Goal: Task Accomplishment & Management: Manage account settings

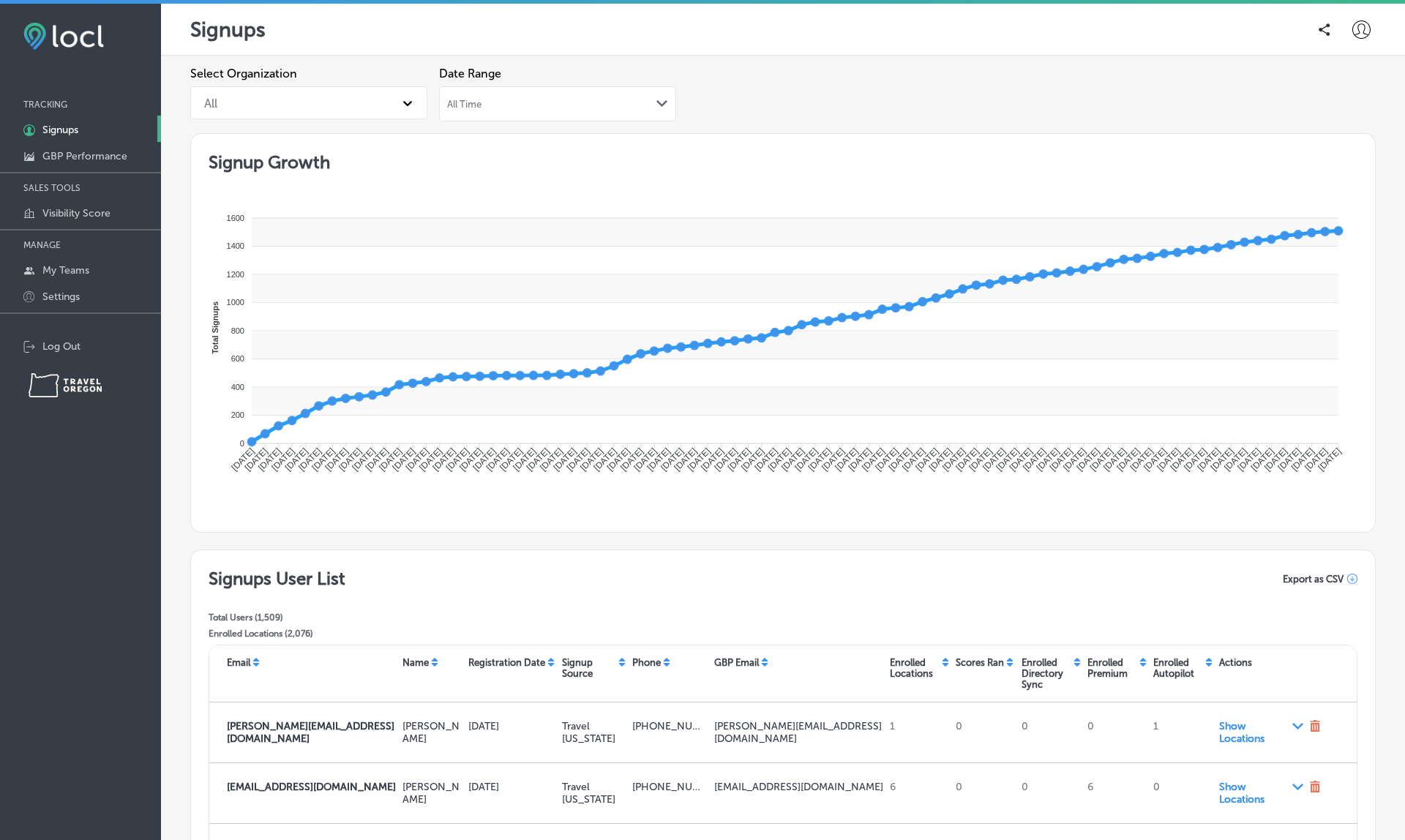
click at [465, 102] on span "All Time" at bounding box center [464, 104] width 34 height 11
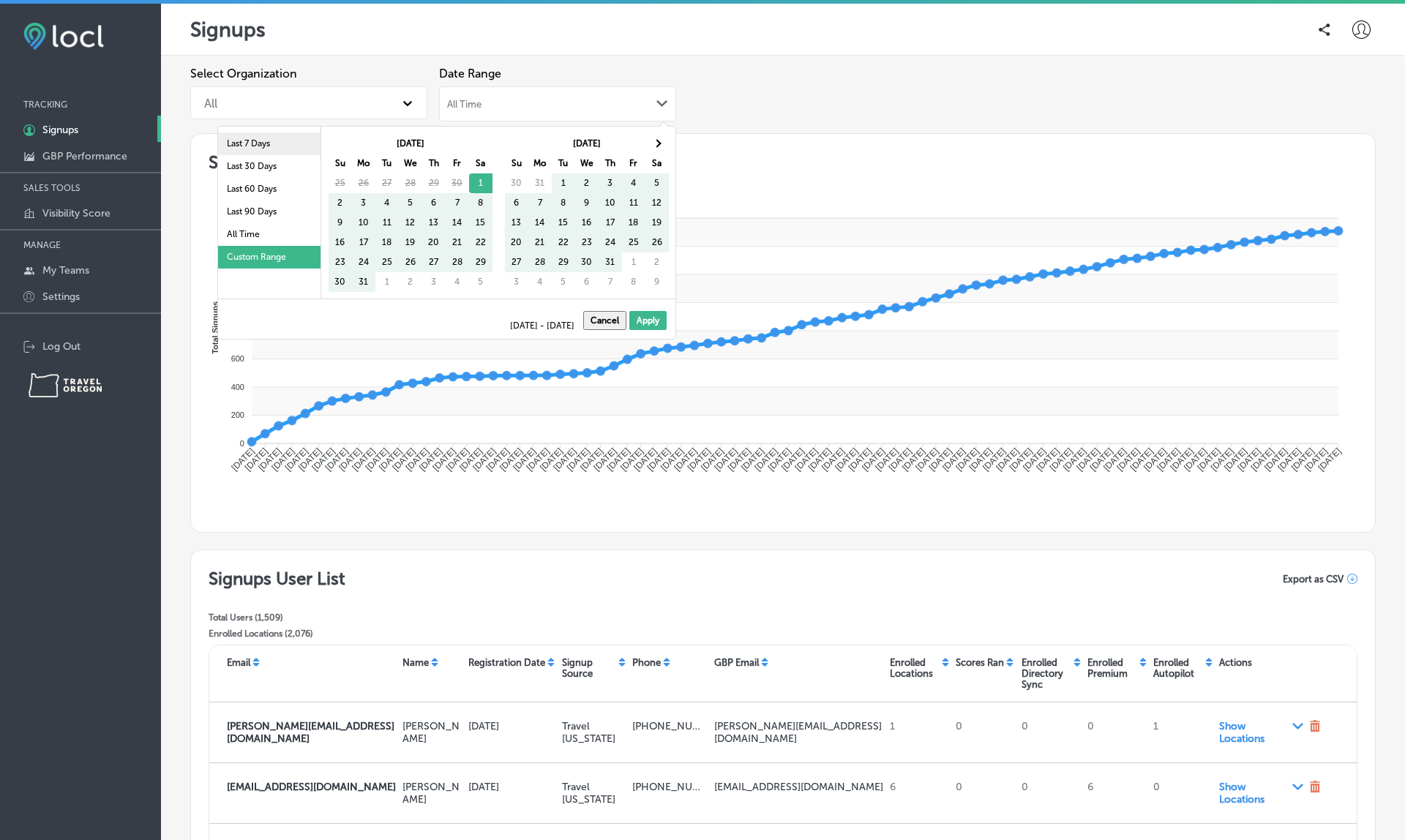
click at [271, 142] on li "Last 7 Days" at bounding box center [269, 143] width 102 height 22
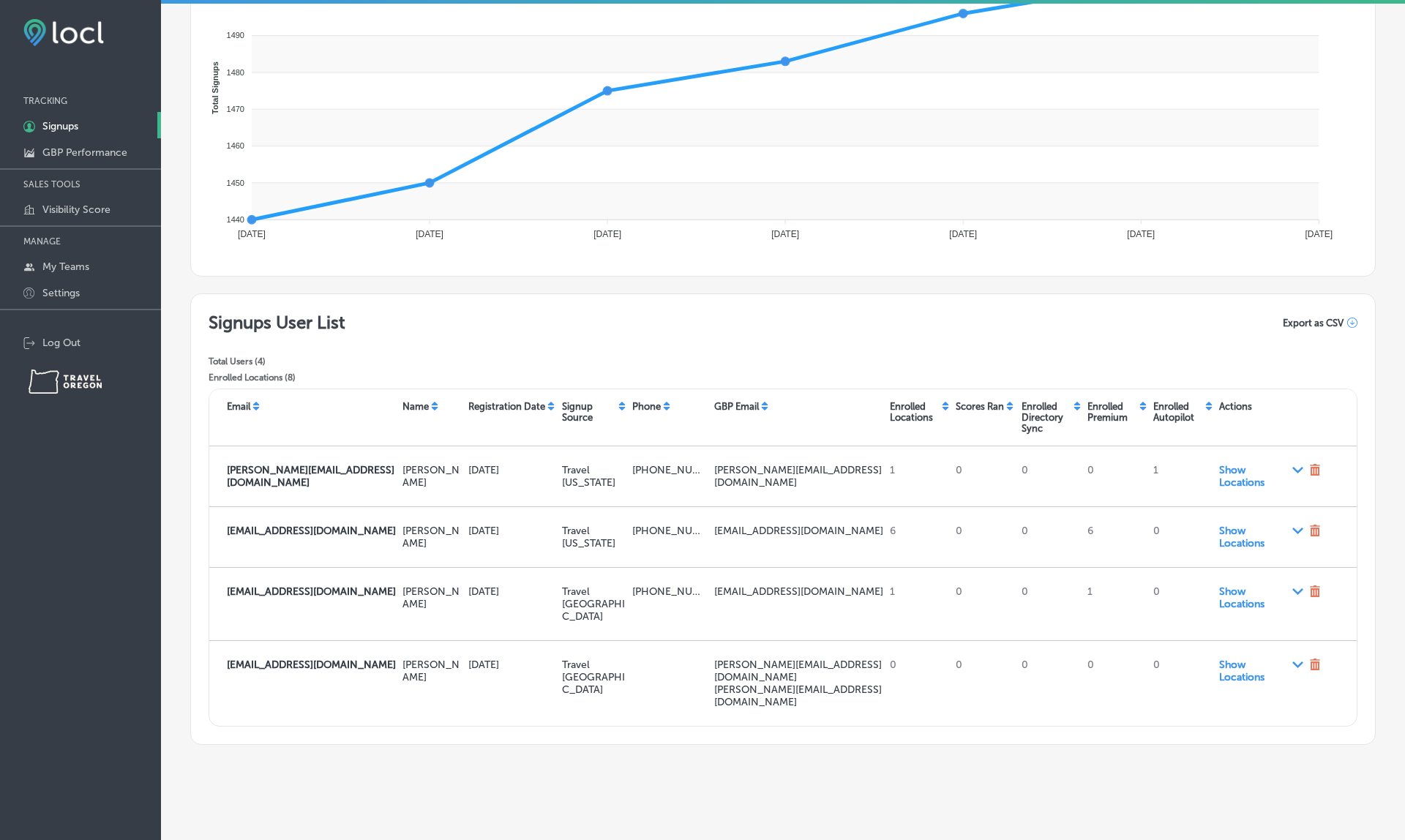
scroll to position [4, 0]
click at [1348, 321] on icon at bounding box center [1352, 322] width 10 height 10
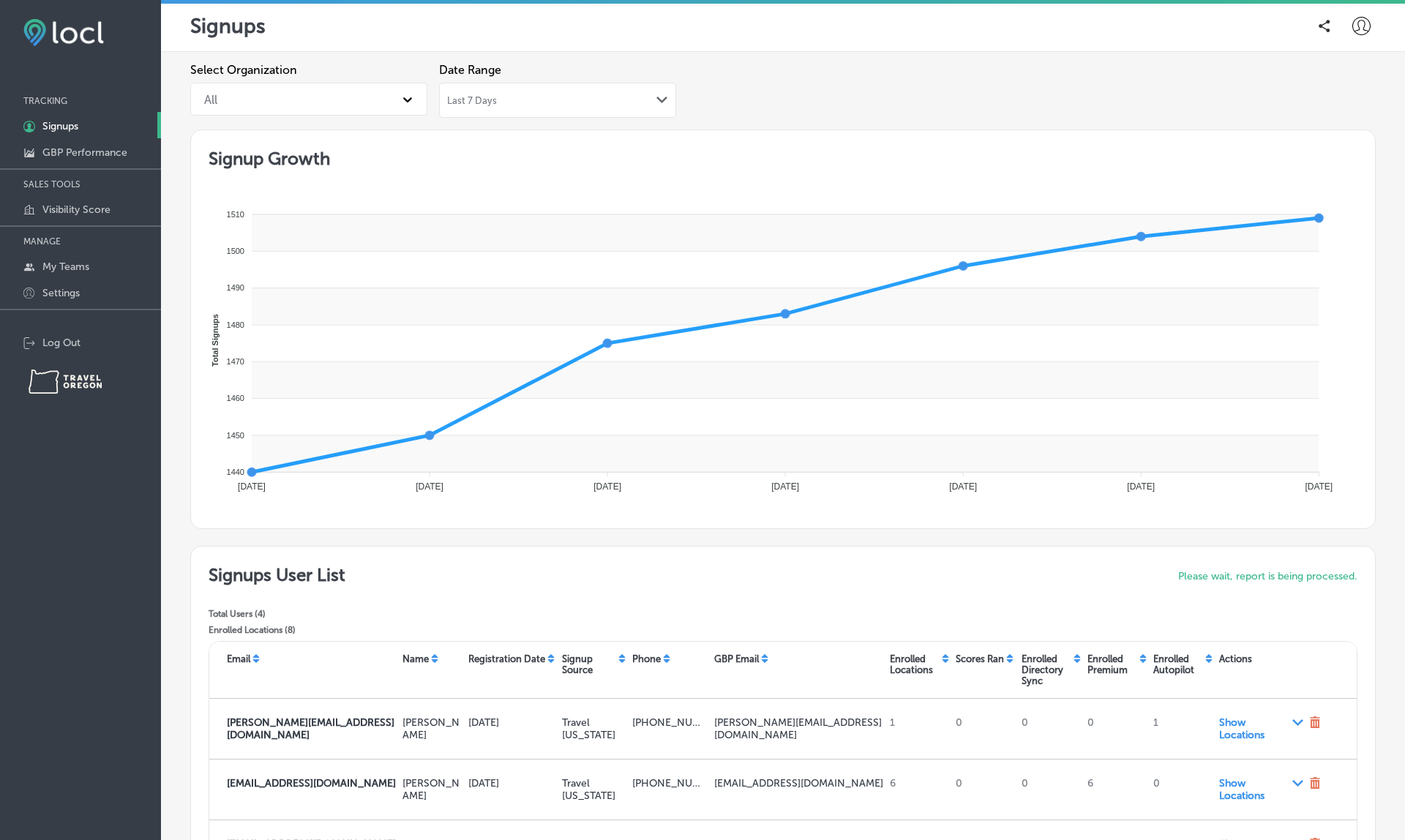
scroll to position [0, 0]
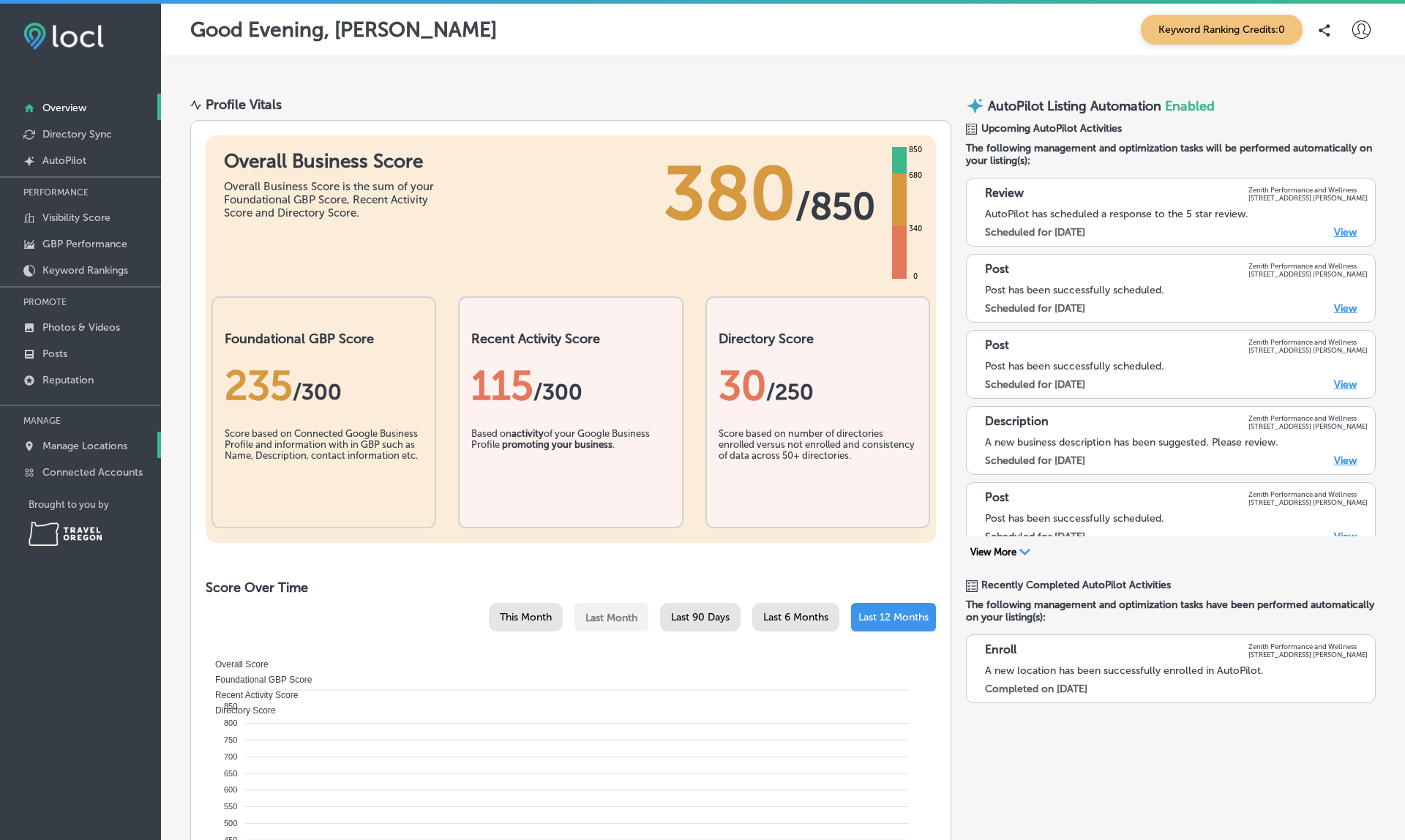
click at [91, 448] on p "Manage Locations" at bounding box center [85, 445] width 85 height 12
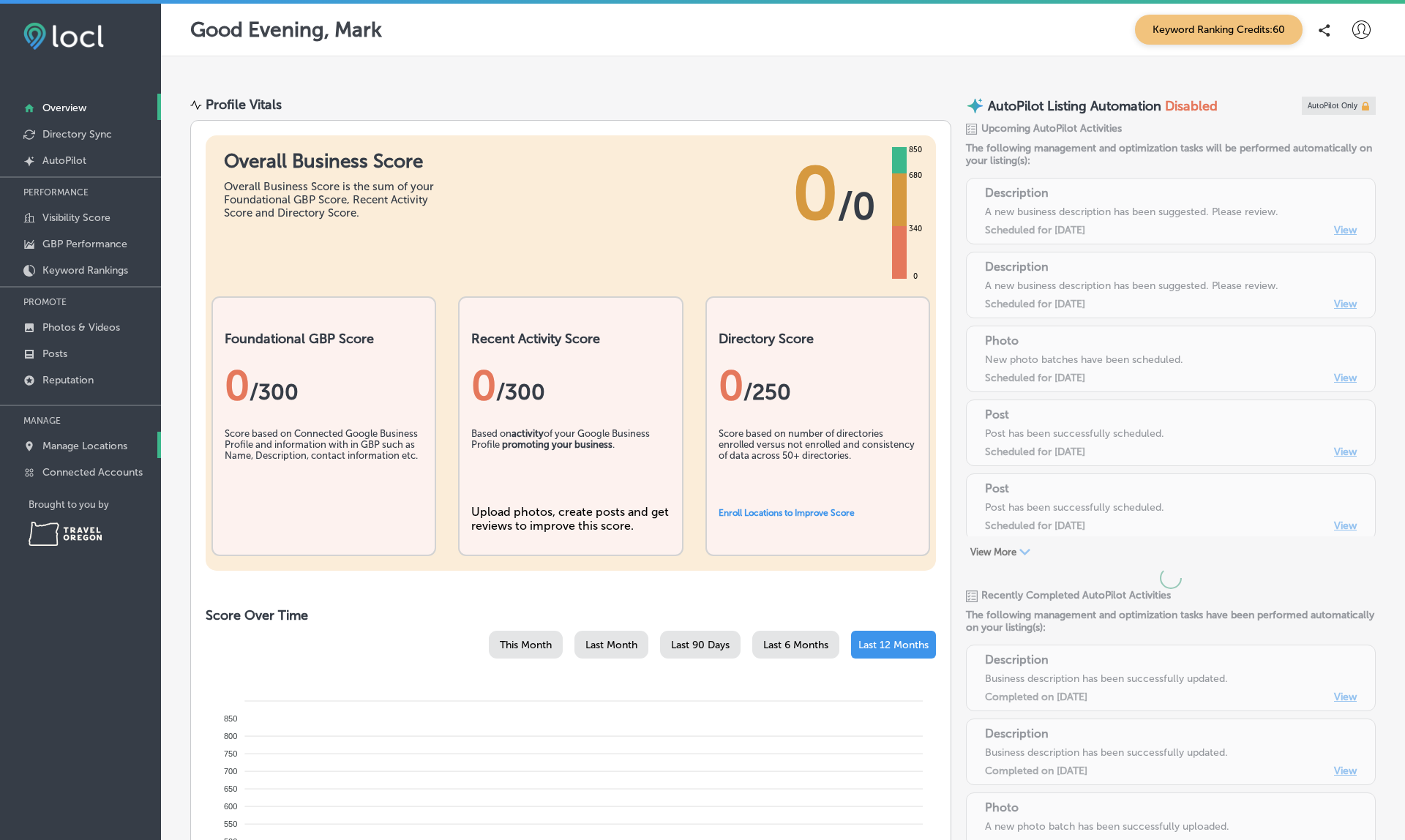
click at [78, 451] on p "Manage Locations" at bounding box center [85, 445] width 85 height 12
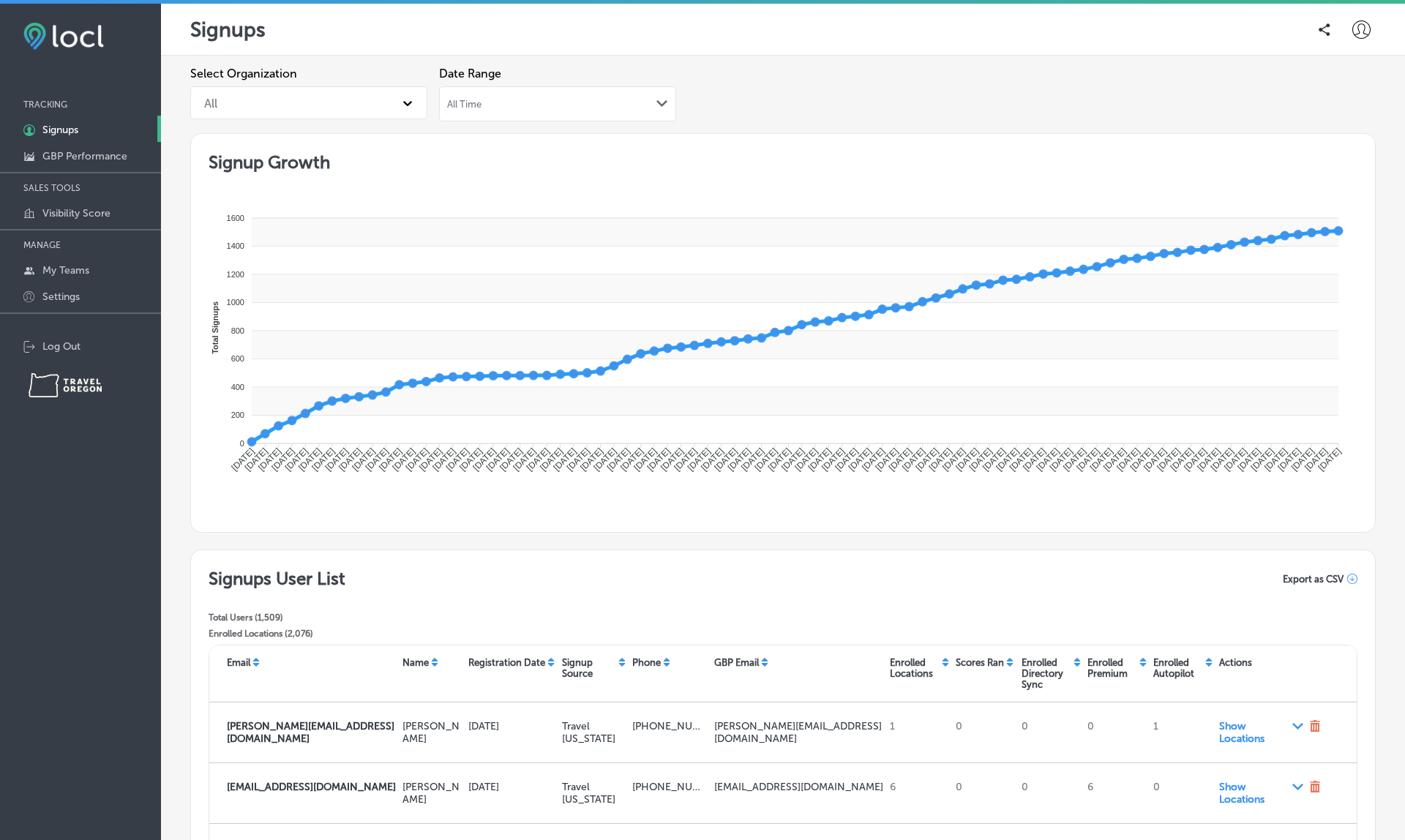
click at [535, 105] on div "All Time Path Created with Sketch." at bounding box center [557, 103] width 221 height 12
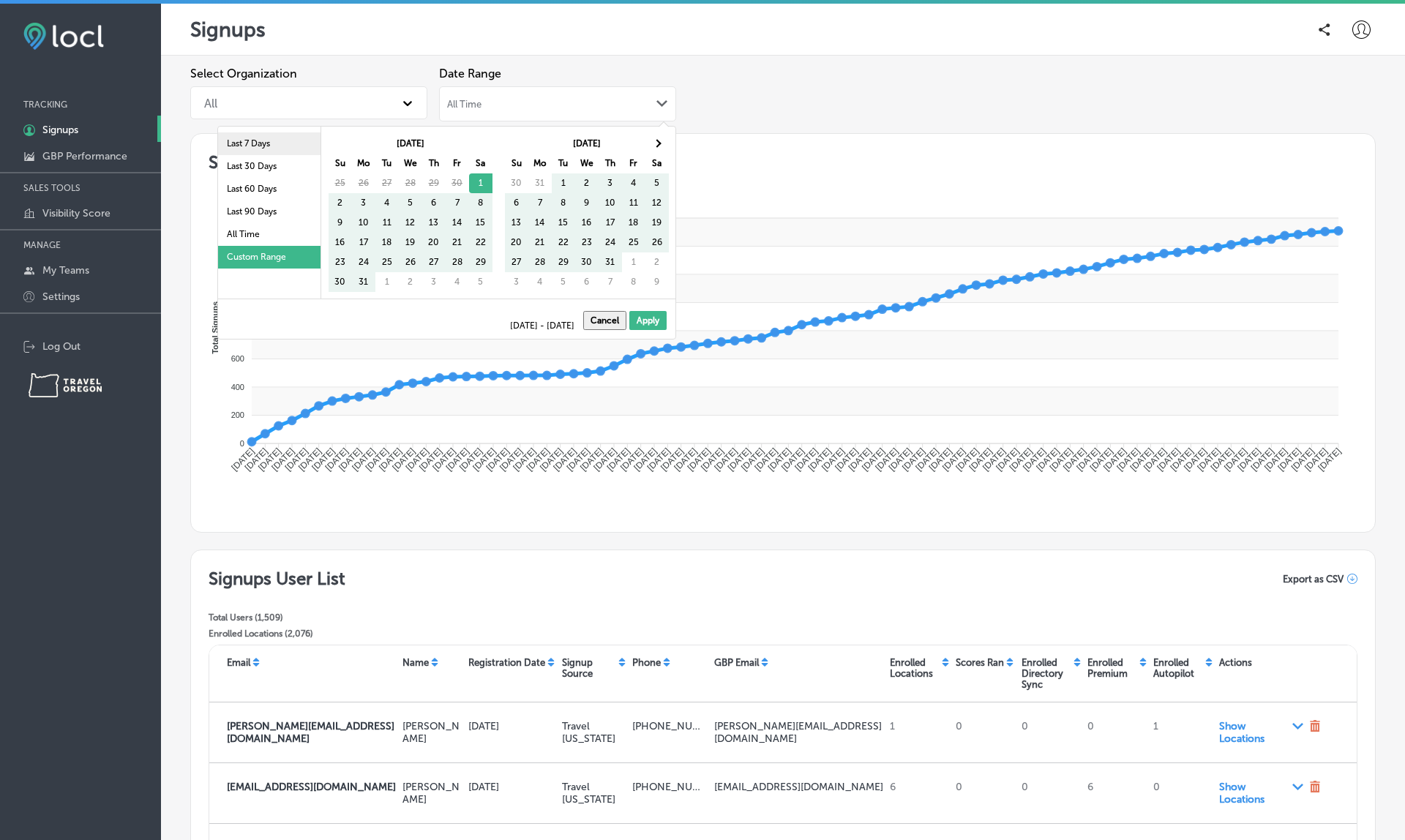
click at [274, 150] on li "Last 7 Days" at bounding box center [269, 143] width 102 height 22
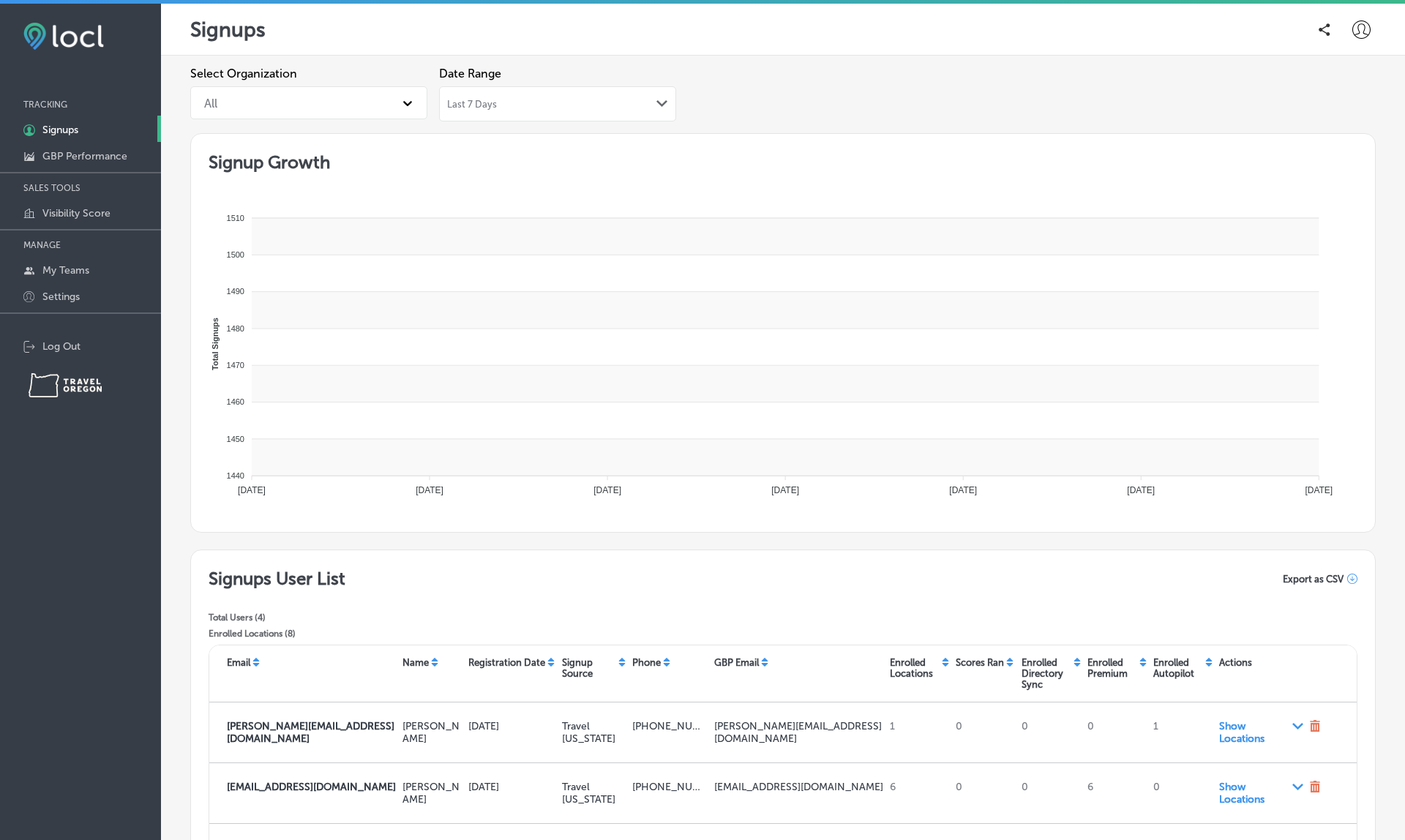
click at [533, 102] on div "Last 7 Days Path Created with Sketch." at bounding box center [557, 103] width 221 height 12
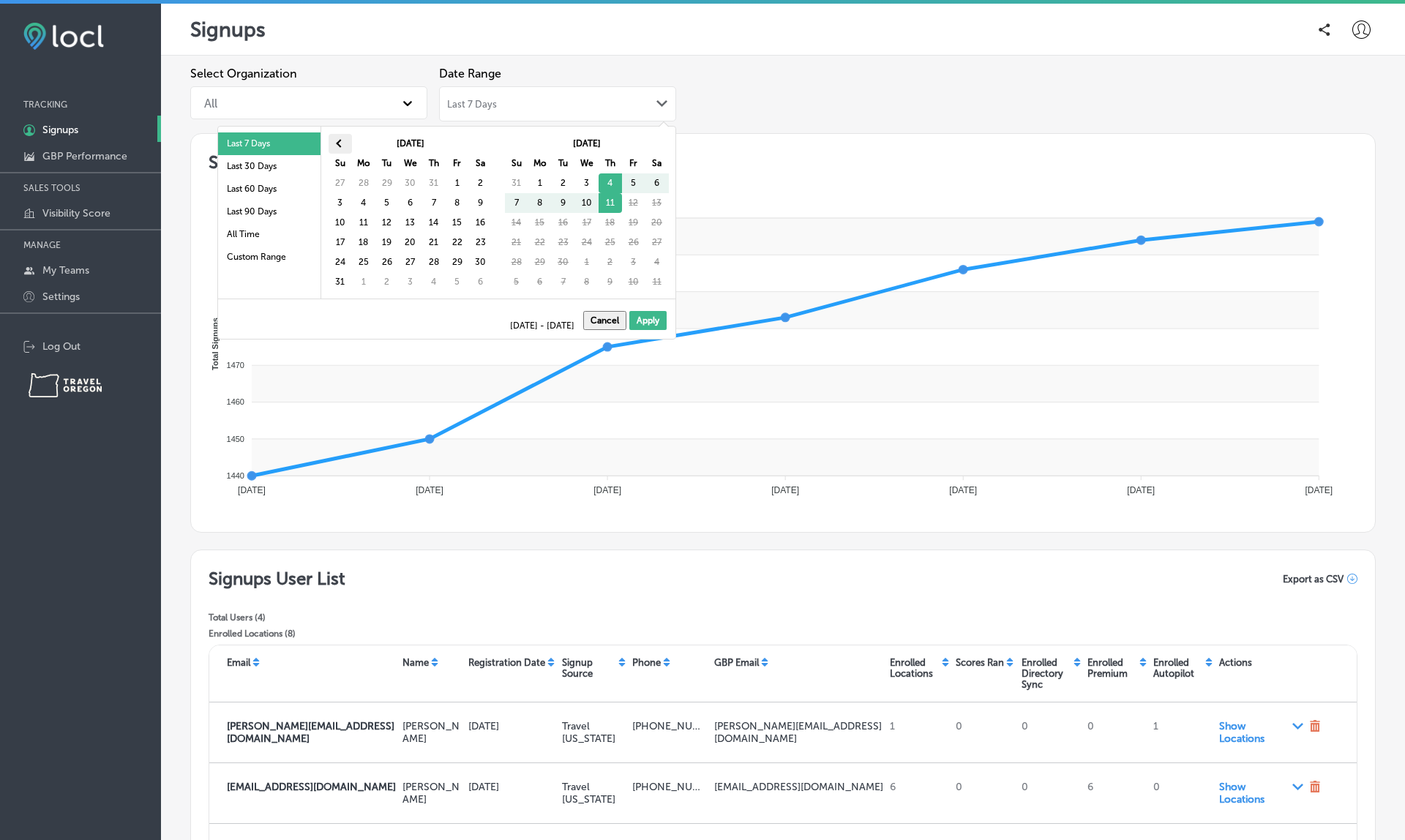
click at [343, 141] on th at bounding box center [340, 143] width 23 height 20
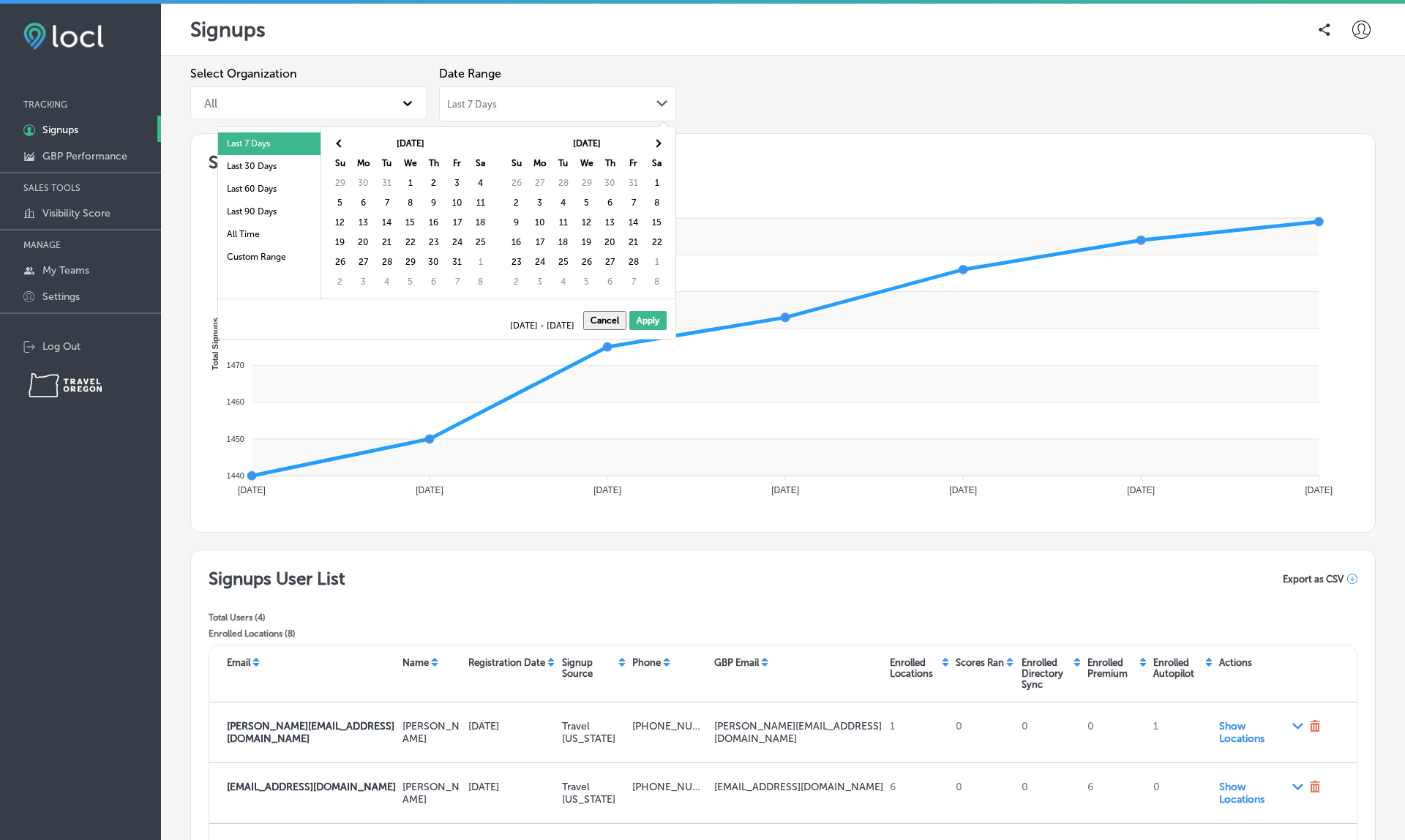
click at [343, 141] on th at bounding box center [340, 143] width 23 height 20
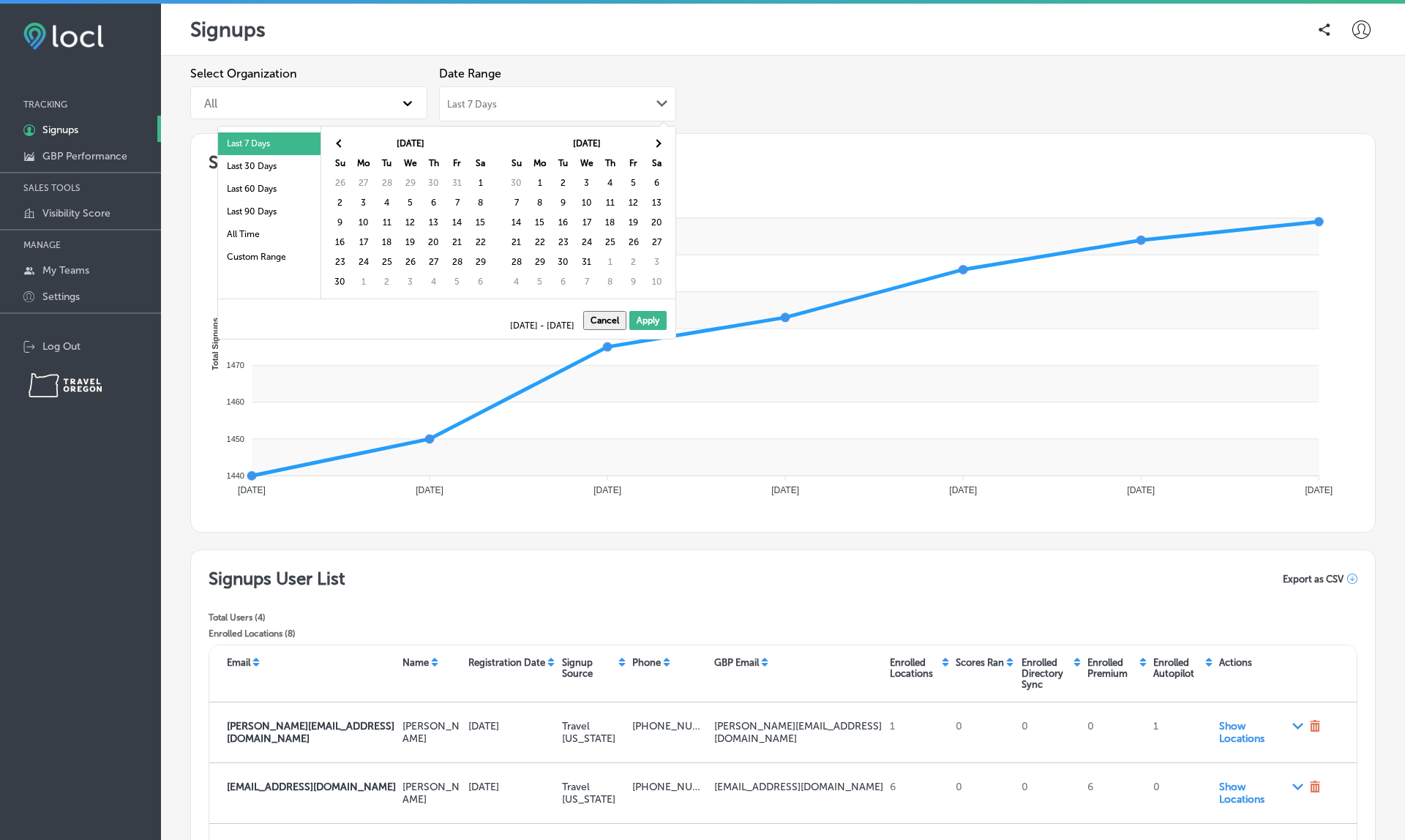
click at [343, 141] on th at bounding box center [340, 143] width 23 height 20
click at [656, 140] on th at bounding box center [657, 143] width 23 height 20
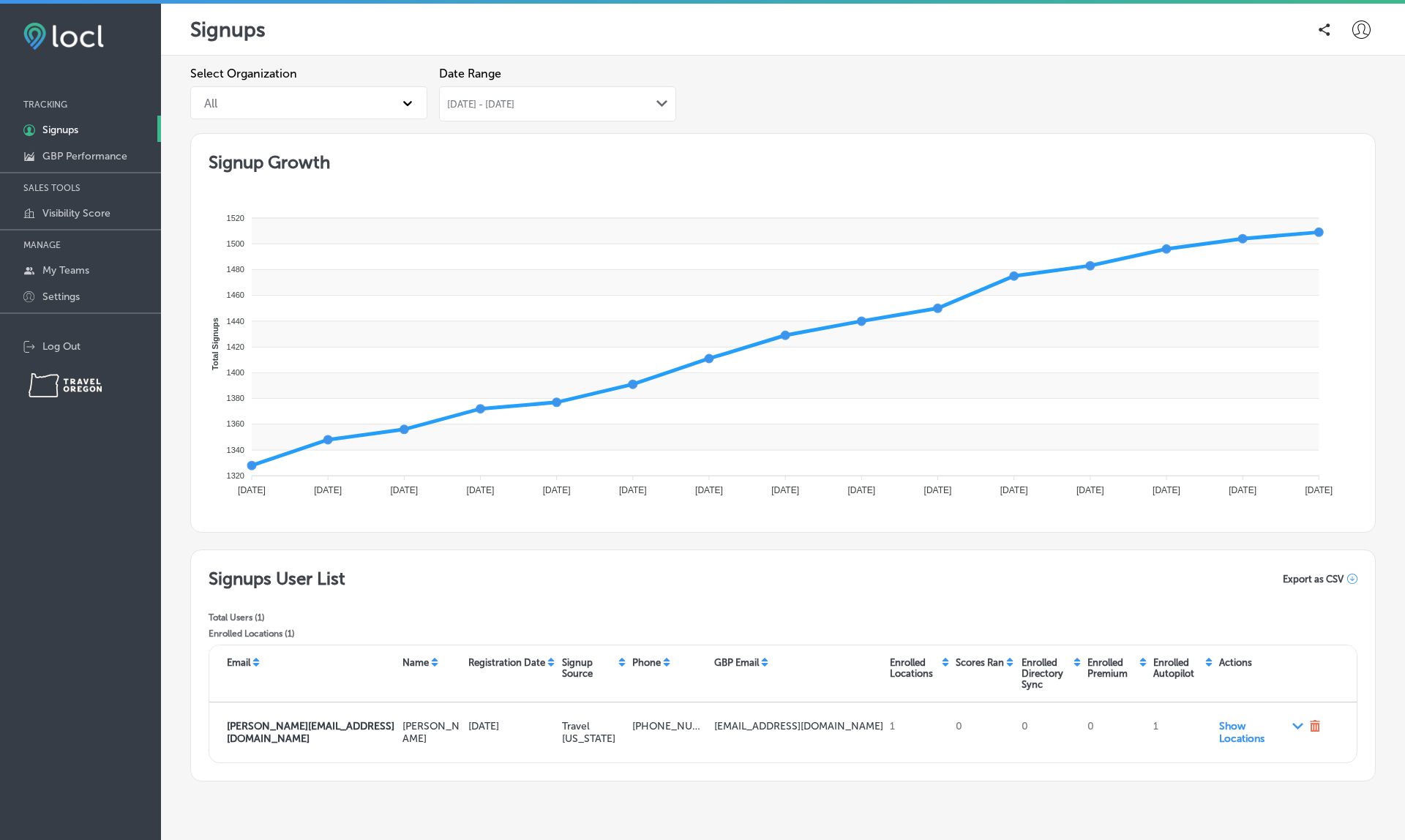
click at [492, 89] on div "Jul 02, 2024 - Jul 02, 2024 Path Created with Sketch." at bounding box center [557, 104] width 237 height 35
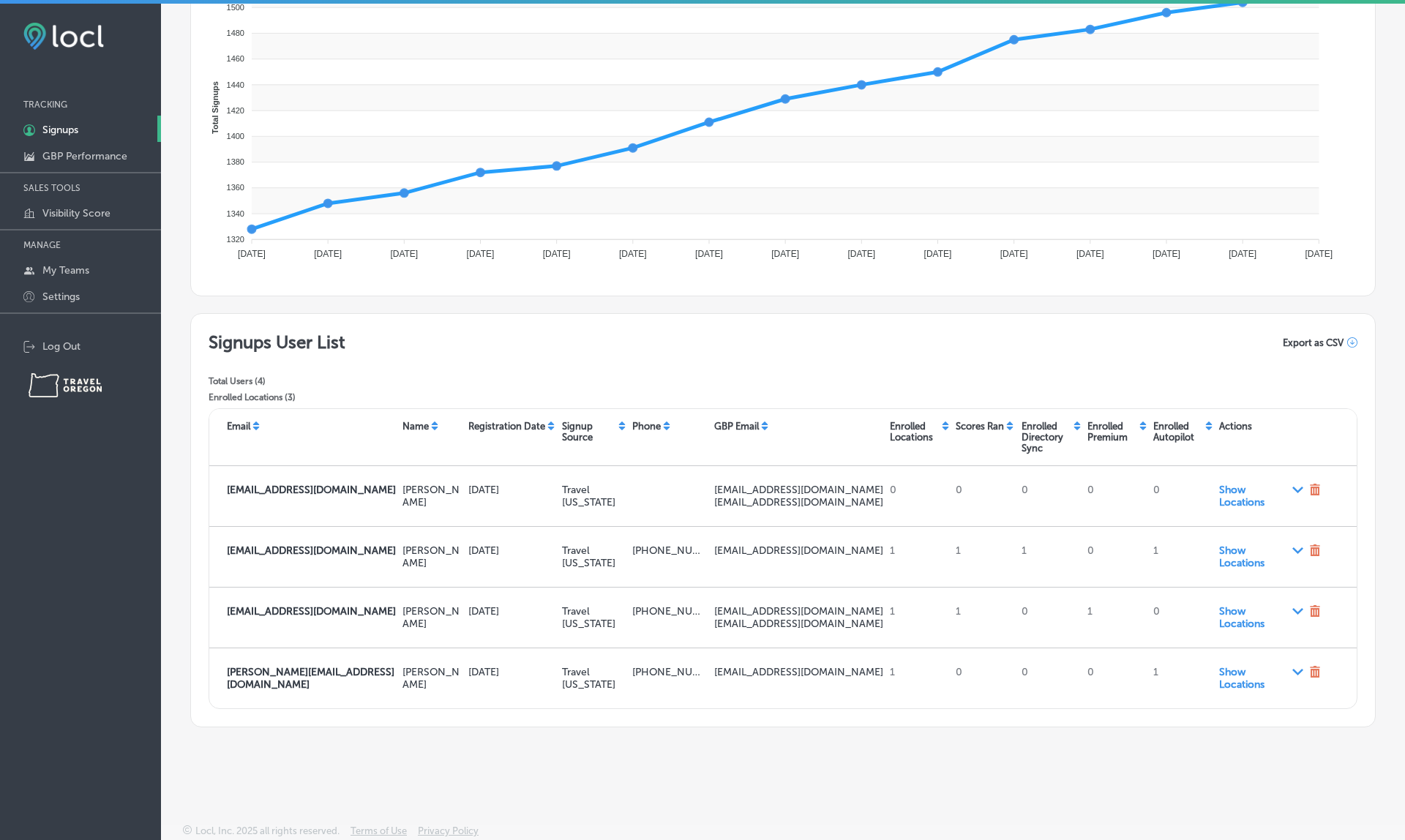
scroll to position [240, 0]
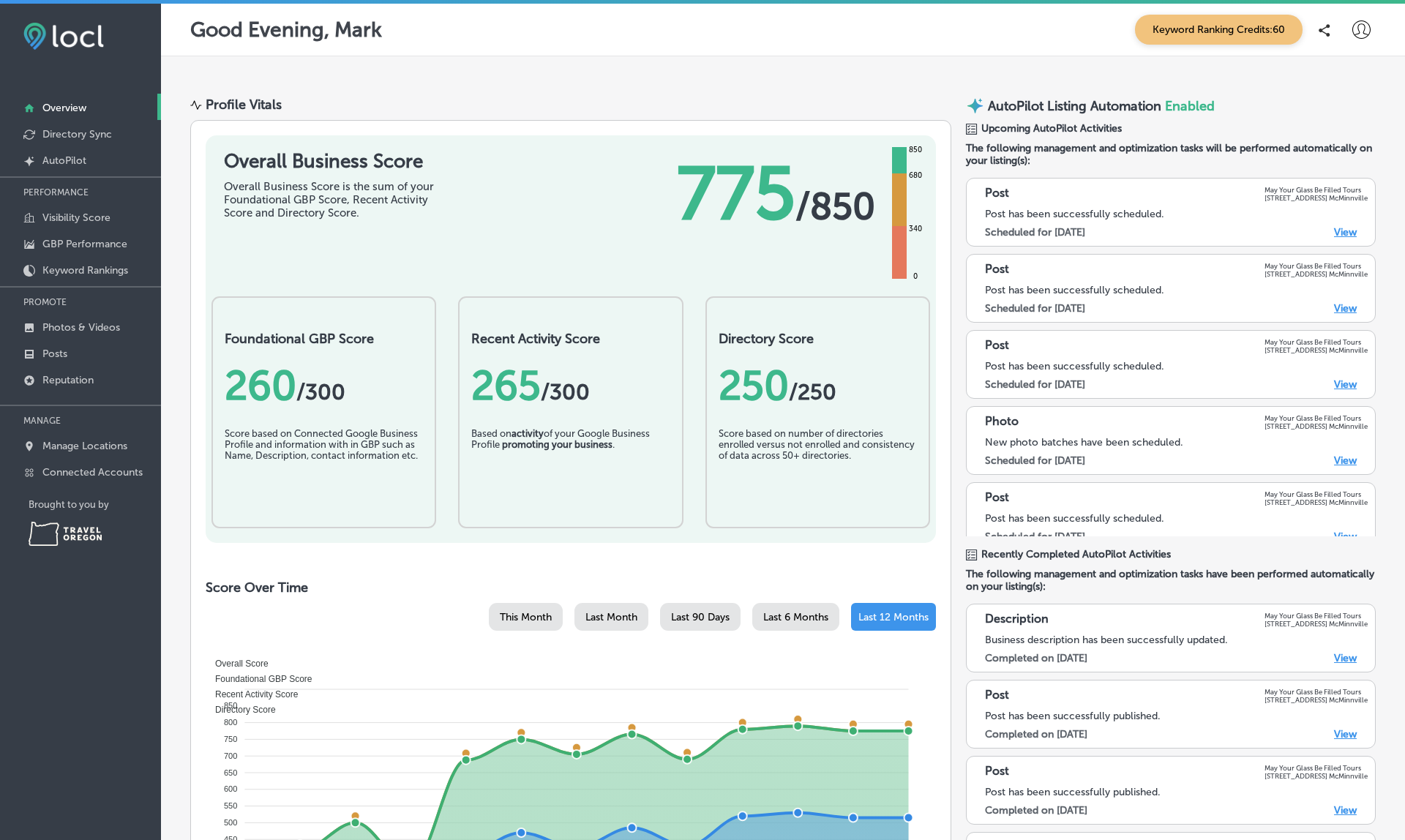
click at [103, 468] on p "Connected Accounts" at bounding box center [93, 471] width 101 height 12
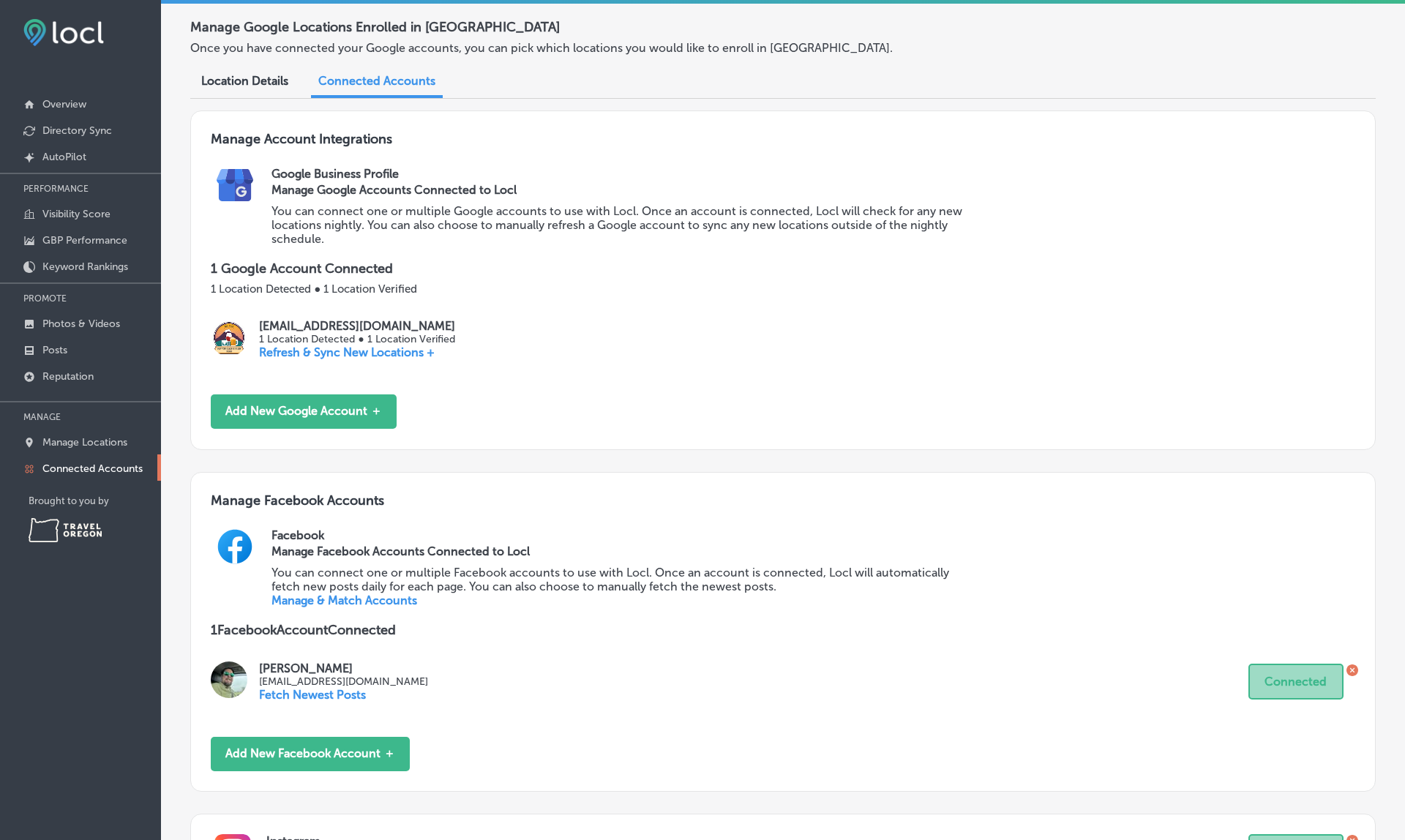
scroll to position [54, 0]
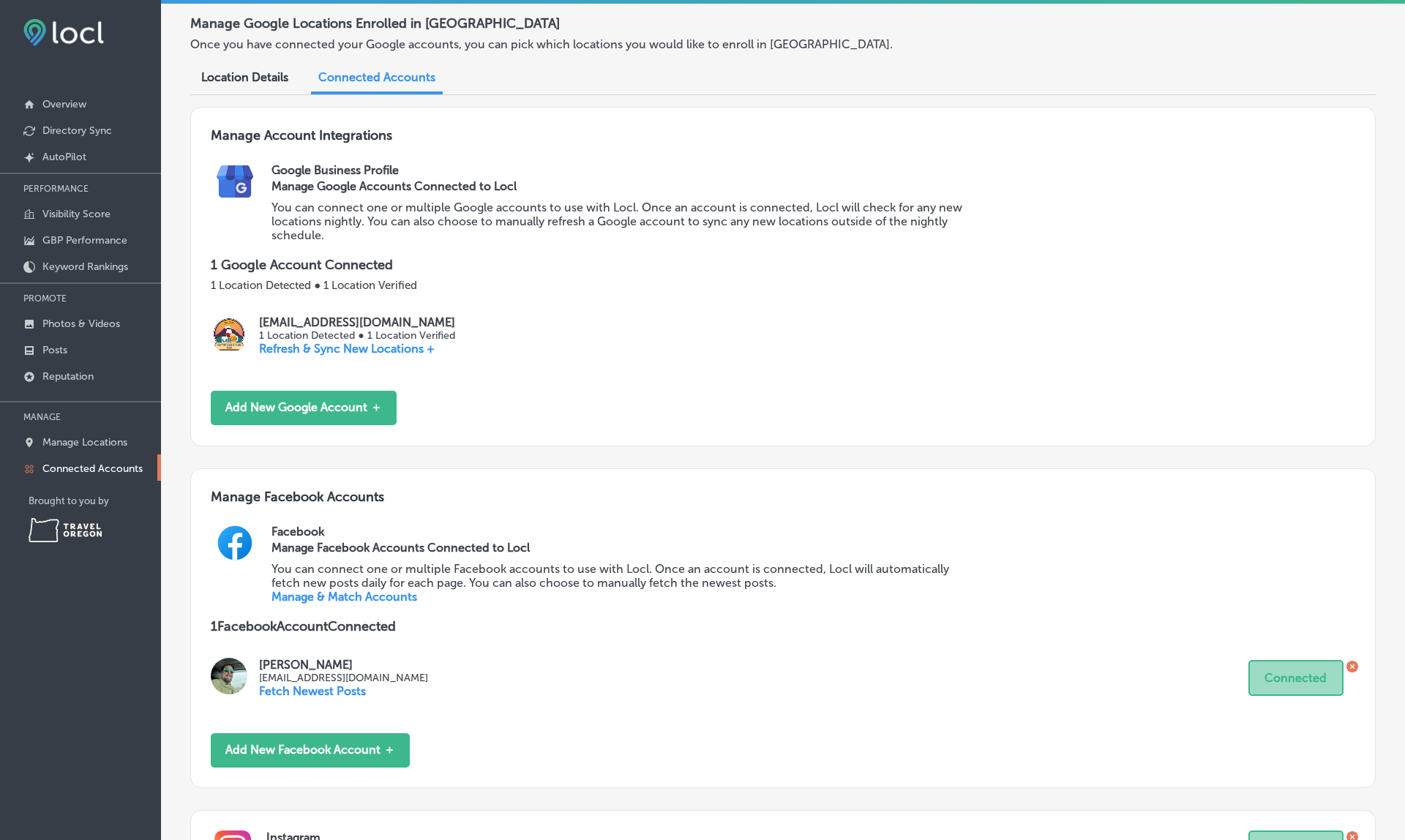
click at [385, 589] on link "Manage & Match Accounts" at bounding box center [344, 596] width 145 height 14
